Goal: Transaction & Acquisition: Purchase product/service

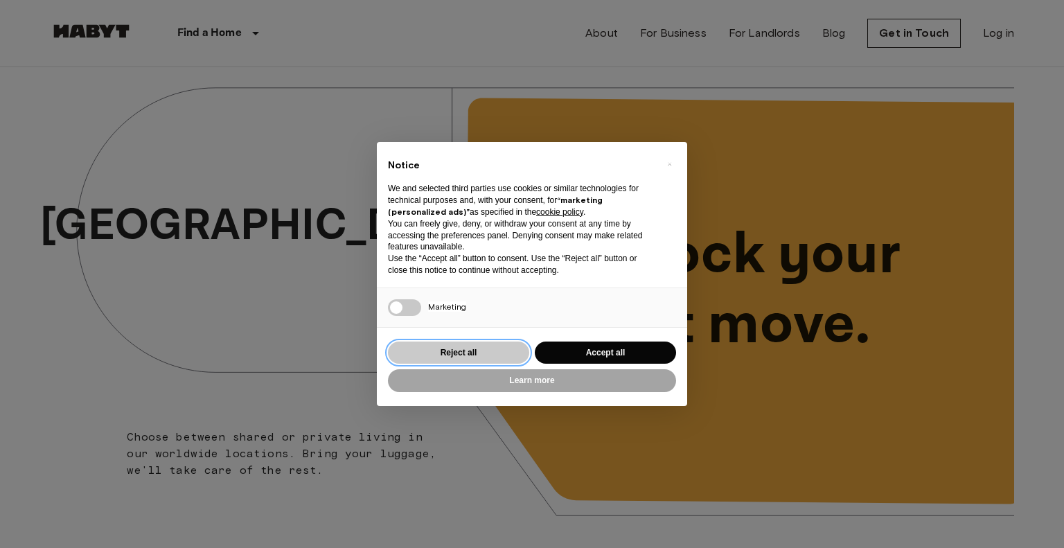
click at [421, 354] on button "Reject all" at bounding box center [458, 353] width 141 height 23
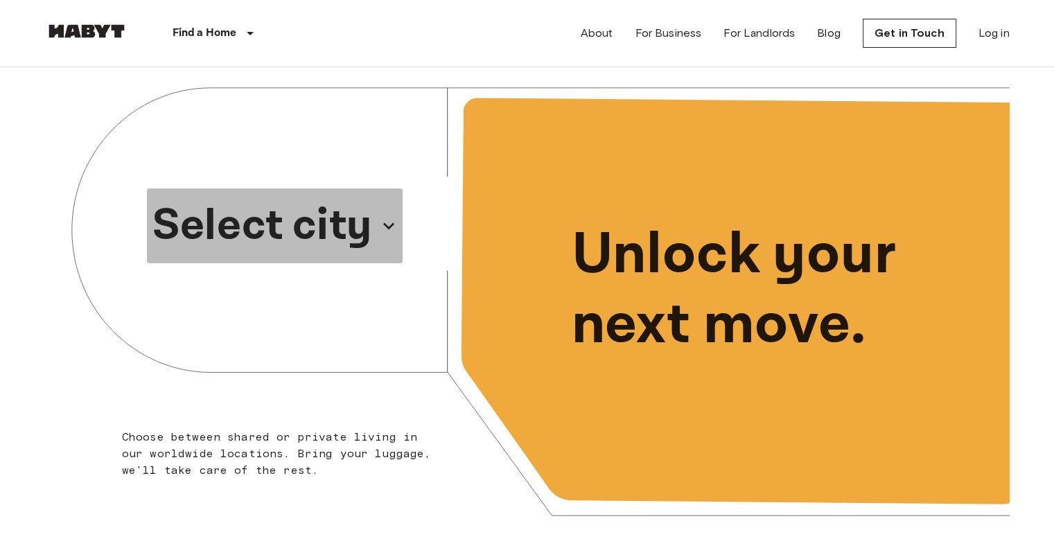
click at [311, 237] on p "Select city" at bounding box center [262, 226] width 220 height 67
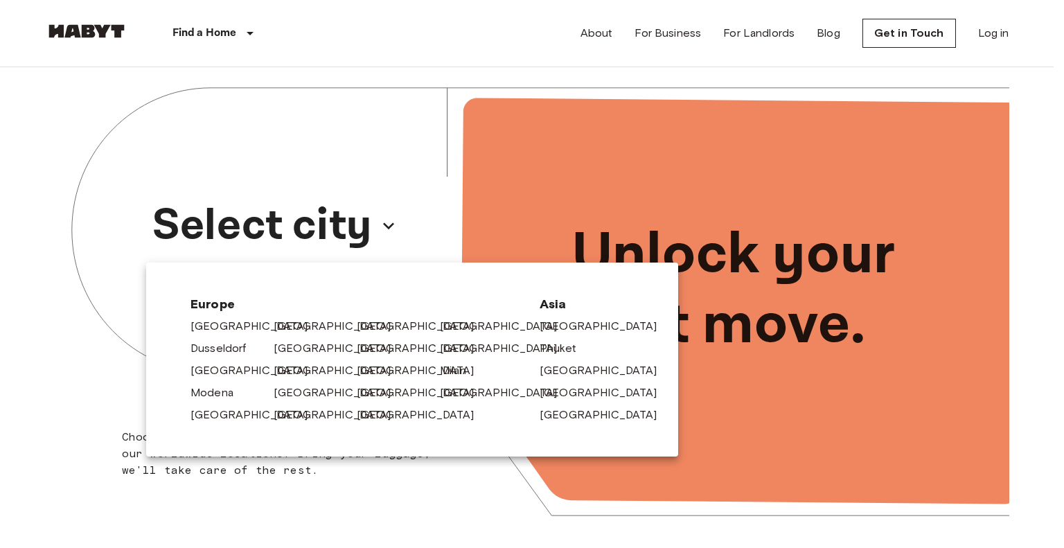
click at [337, 219] on div at bounding box center [532, 274] width 1064 height 548
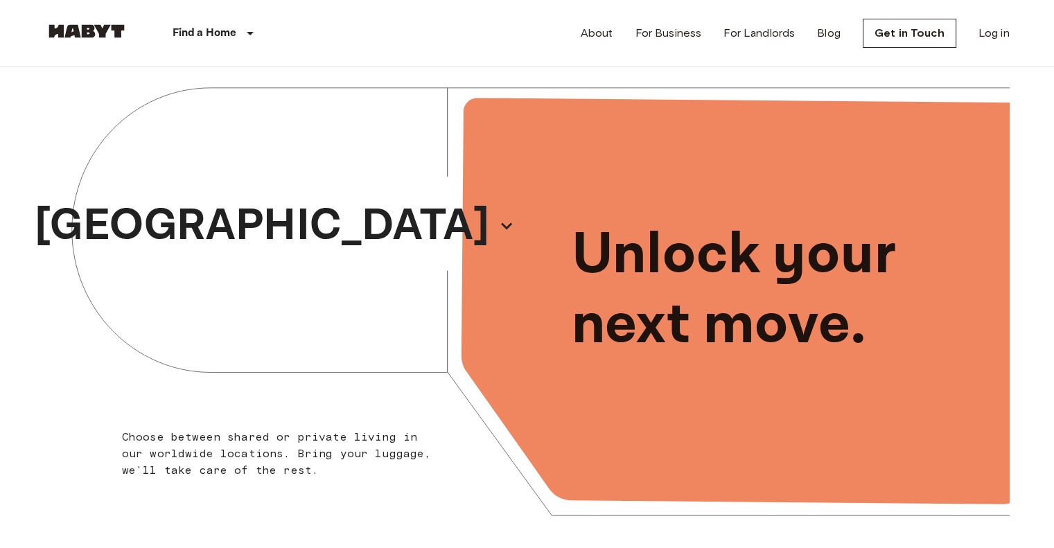
click at [337, 219] on div at bounding box center [527, 274] width 1054 height 548
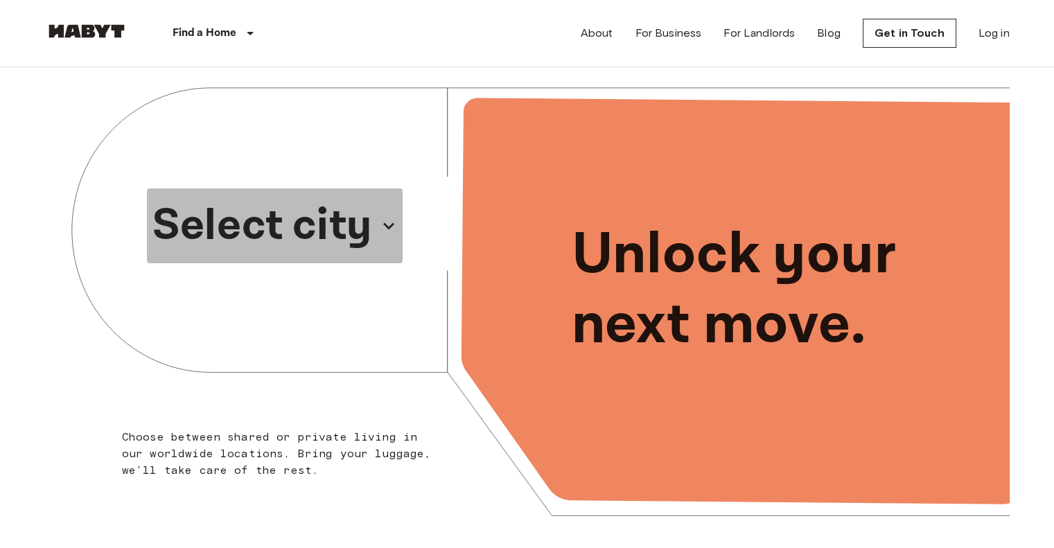
click at [337, 219] on p "Select city" at bounding box center [262, 226] width 220 height 67
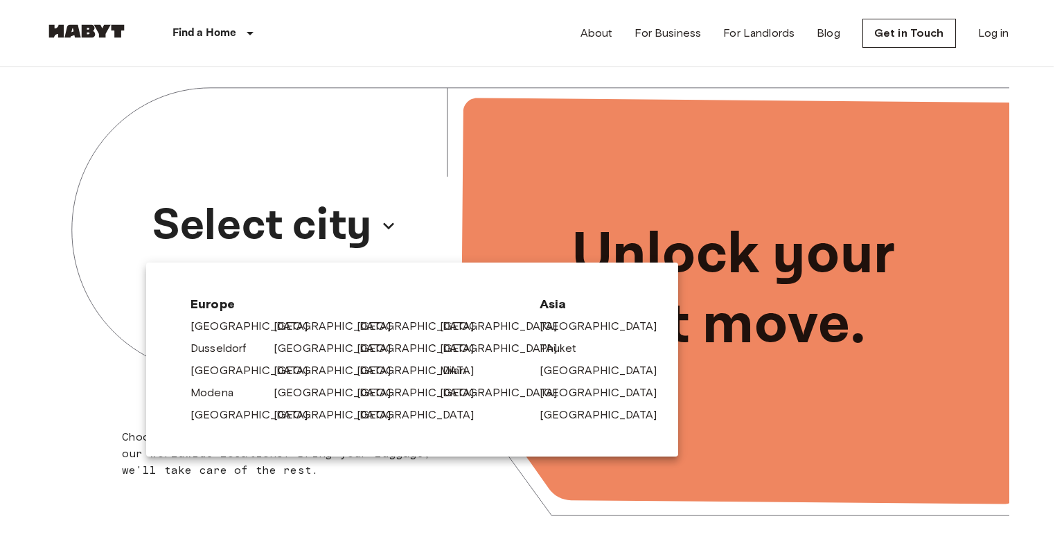
click at [220, 37] on div at bounding box center [532, 274] width 1064 height 548
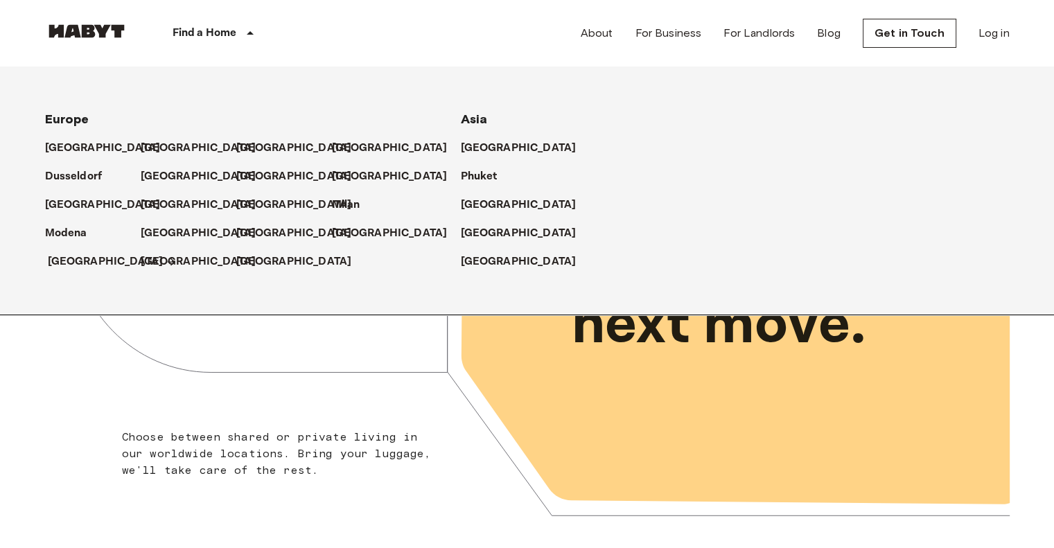
click at [82, 259] on p "[GEOGRAPHIC_DATA]" at bounding box center [106, 262] width 116 height 17
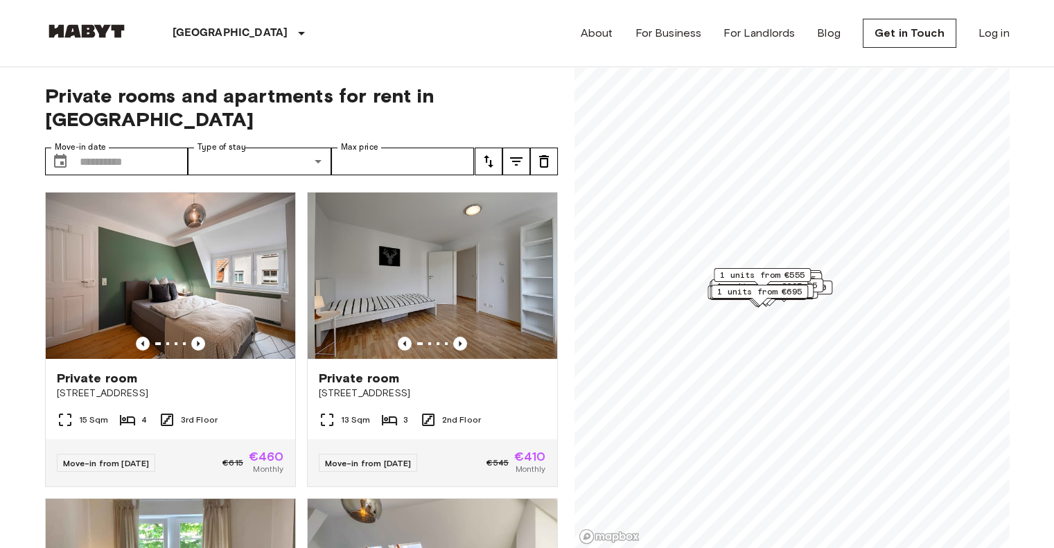
drag, startPoint x: 814, startPoint y: 288, endPoint x: 765, endPoint y: 282, distance: 49.5
click at [765, 282] on div "Map marker" at bounding box center [761, 285] width 15 height 8
click at [829, 301] on span "1 units from €460" at bounding box center [794, 303] width 85 height 12
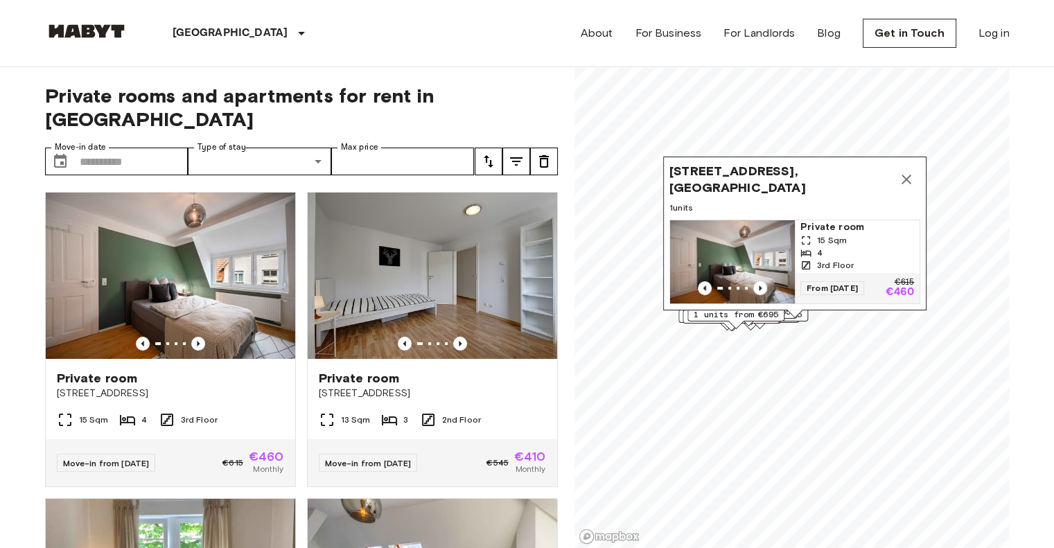
click at [486, 153] on icon "tune" at bounding box center [488, 161] width 17 height 17
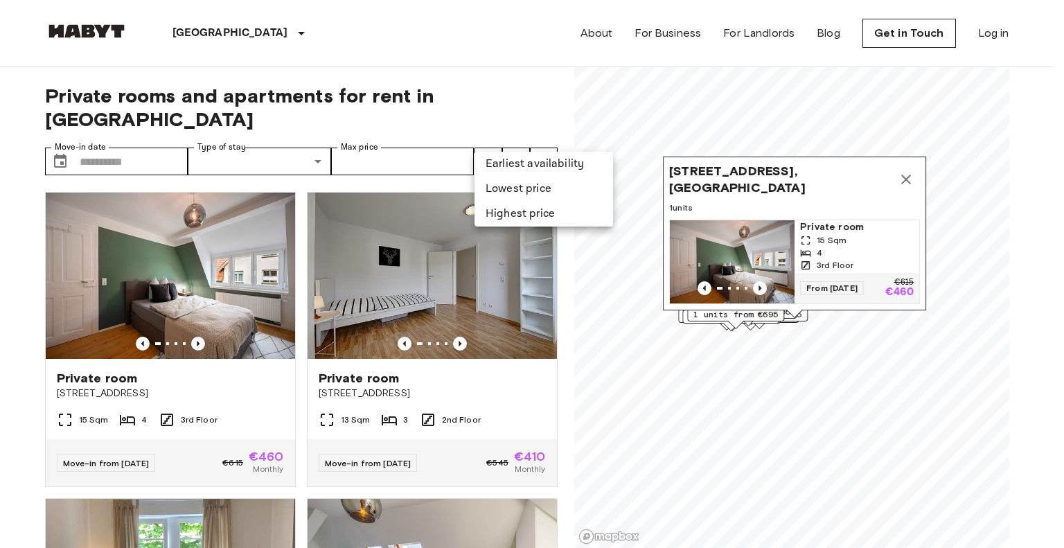
click at [510, 181] on li "Lowest price" at bounding box center [544, 189] width 139 height 25
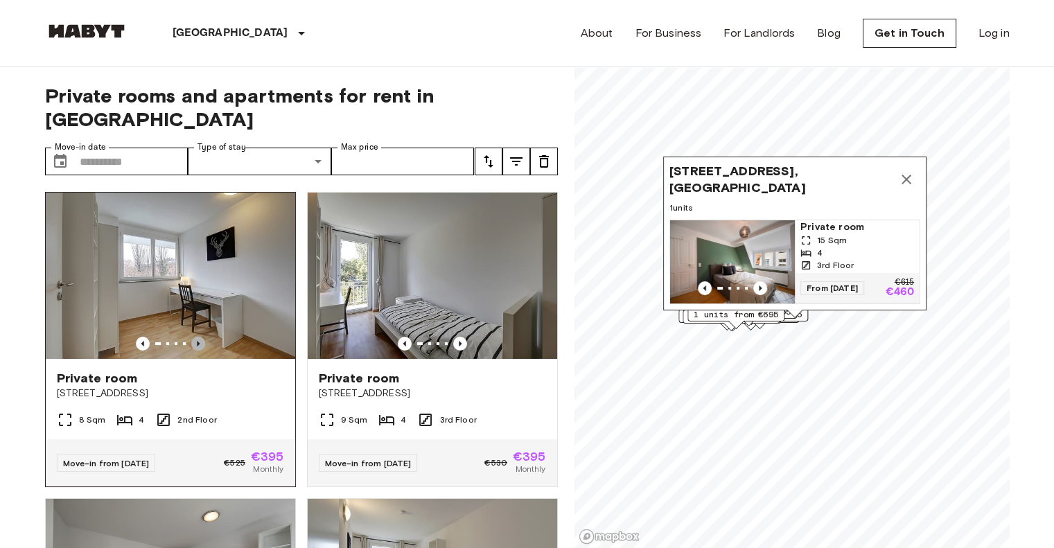
click at [197, 337] on icon "Previous image" at bounding box center [198, 344] width 14 height 14
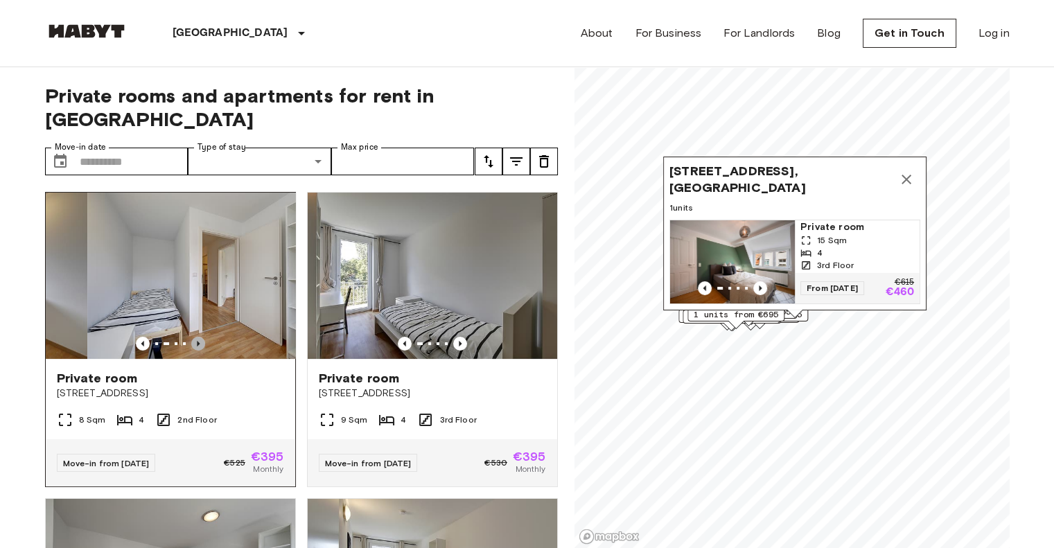
click at [197, 337] on icon "Previous image" at bounding box center [198, 344] width 14 height 14
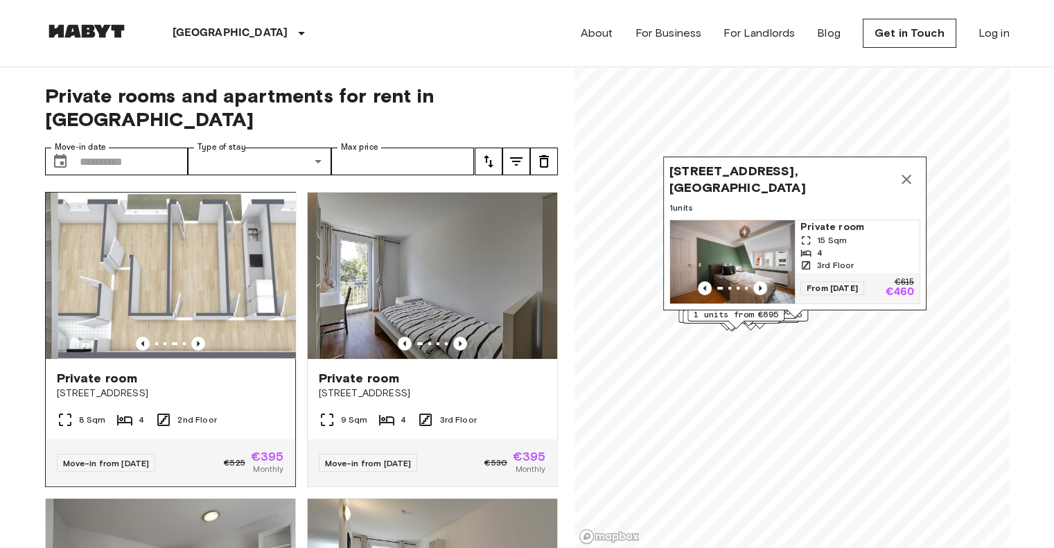
click at [206, 276] on img at bounding box center [182, 276] width 249 height 166
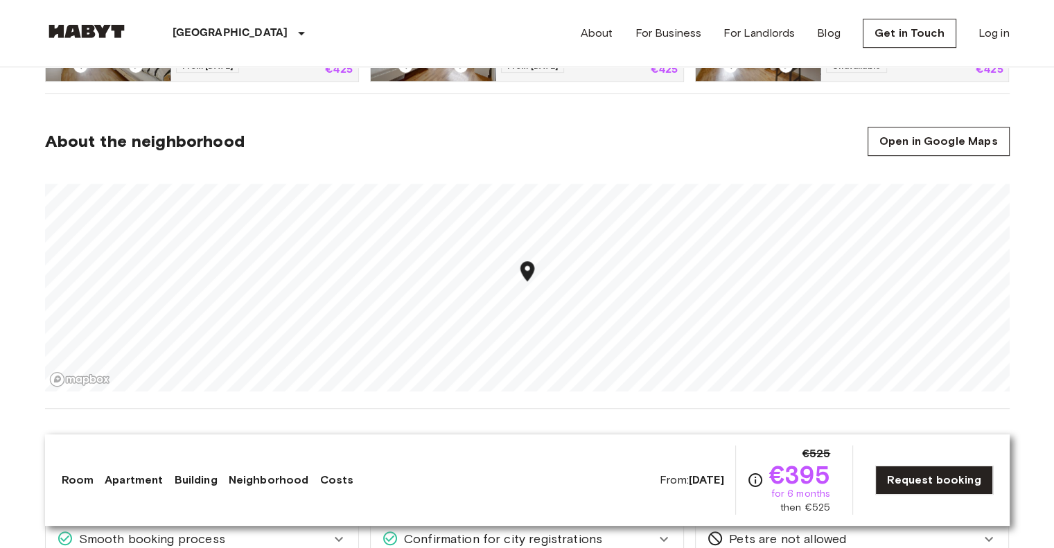
scroll to position [837, 0]
